Goal: Navigation & Orientation: Find specific page/section

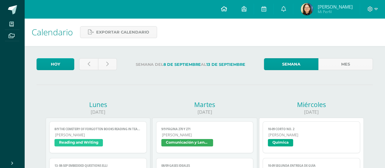
click at [227, 11] on icon at bounding box center [224, 8] width 6 height 5
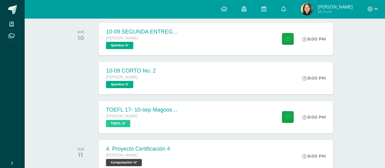
scroll to position [98, 0]
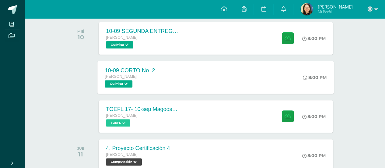
click at [179, 70] on div "10-09 CORTO No. 2 [PERSON_NAME] Química 'U' 8:00 PM 10-09 CORTO No. 2 Química C…" at bounding box center [216, 77] width 236 height 33
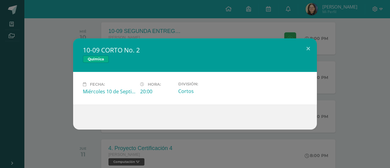
click at [332, 73] on div "10-09 CORTO No. 2 Química Fecha: [DATE] Hora: 20:00 División:" at bounding box center [194, 83] width 385 height 91
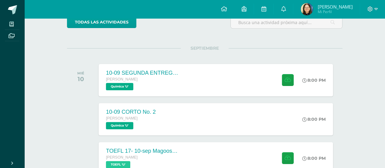
scroll to position [0, 0]
